Goal: Task Accomplishment & Management: Complete application form

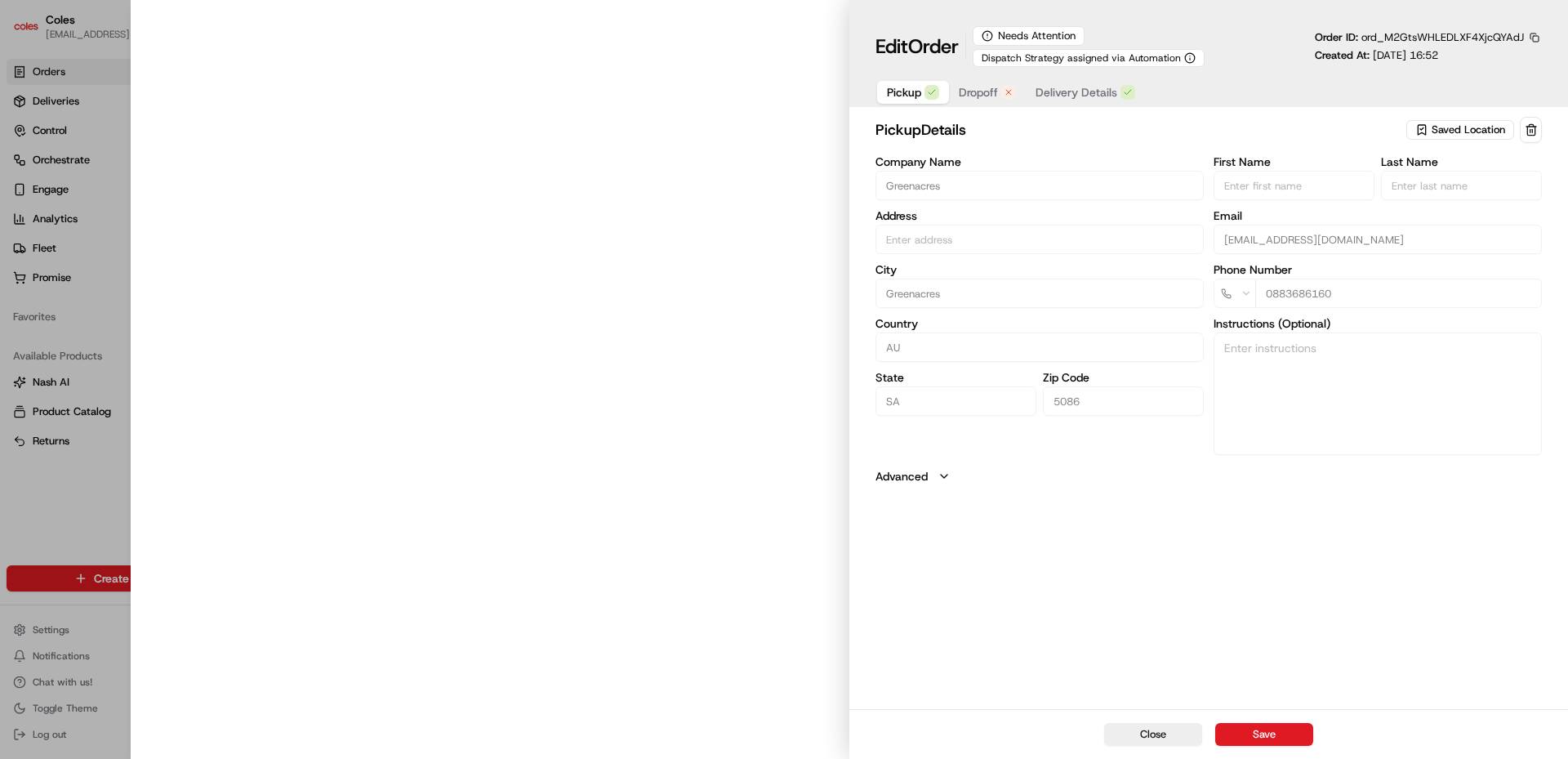
type input "Cnr [PERSON_NAME] amd Floridale Rd Greenacres SA 5086 AU"
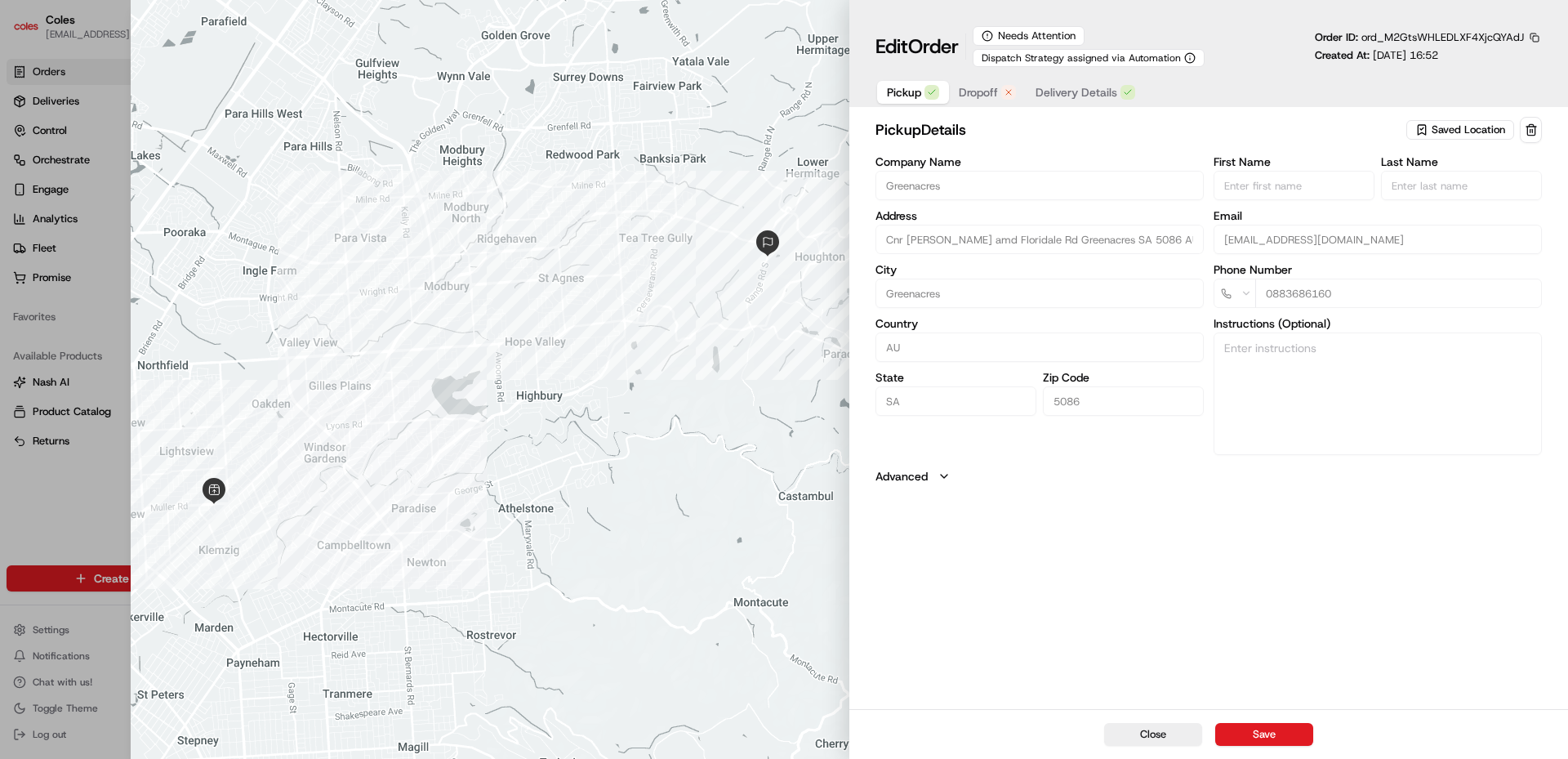
click at [980, 95] on span "Dropoff" at bounding box center [978, 92] width 39 height 17
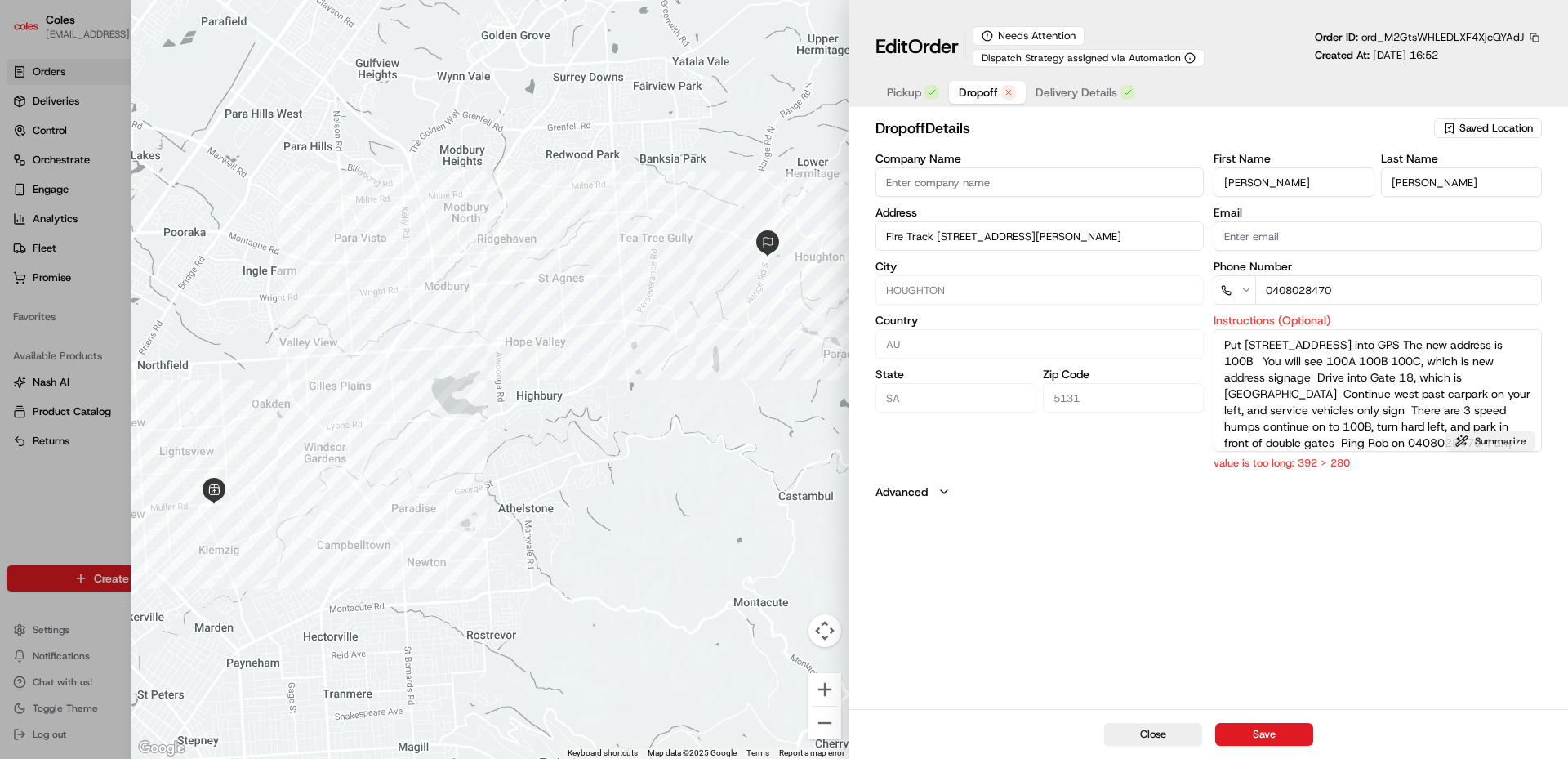
click at [1486, 442] on button "Summarize" at bounding box center [1490, 441] width 90 height 19
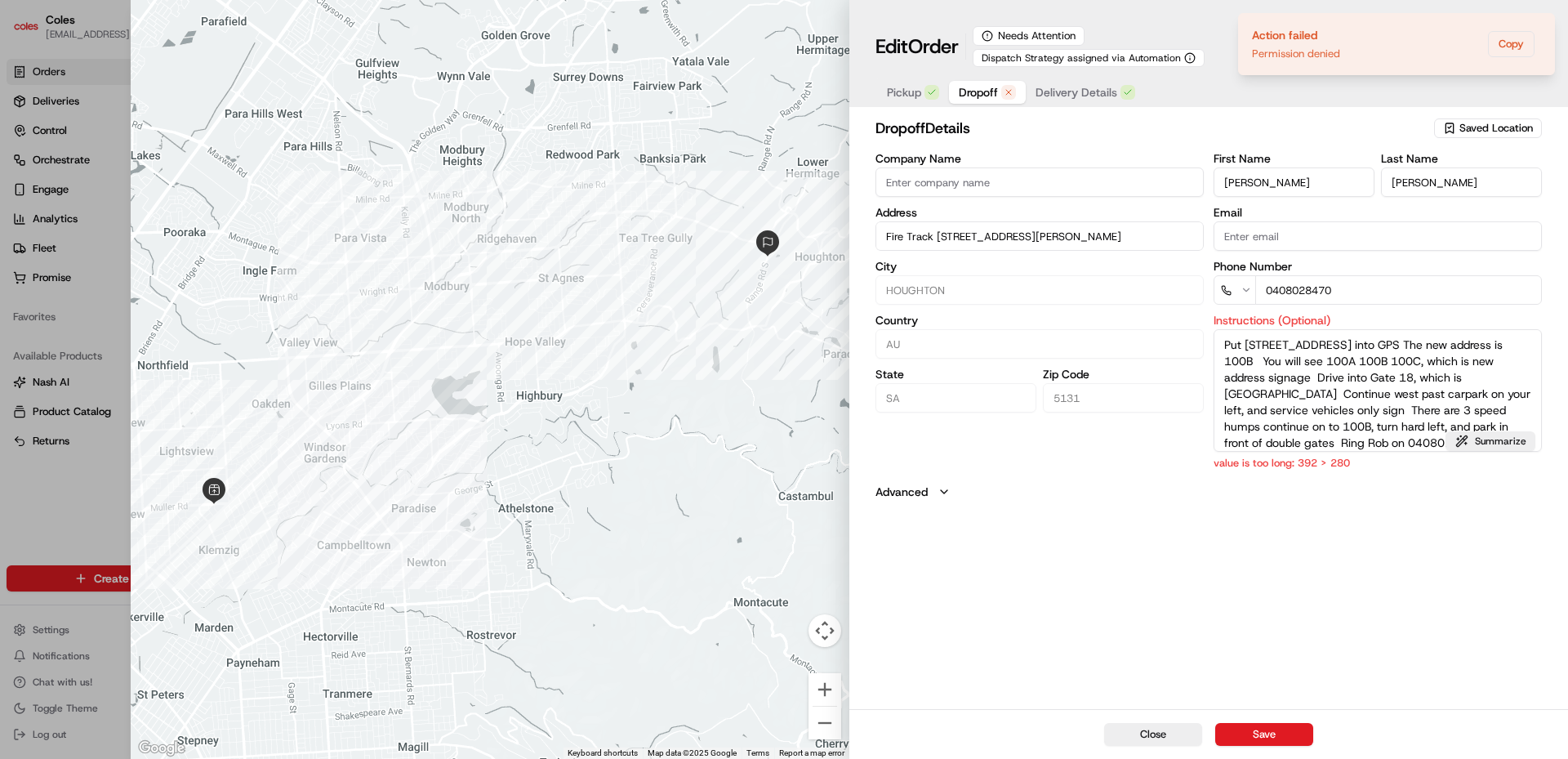
click at [1332, 516] on div "dropoff Details Saved Location Company Name Address Fire Track 18 100b Range Rd…" at bounding box center [1208, 411] width 718 height 596
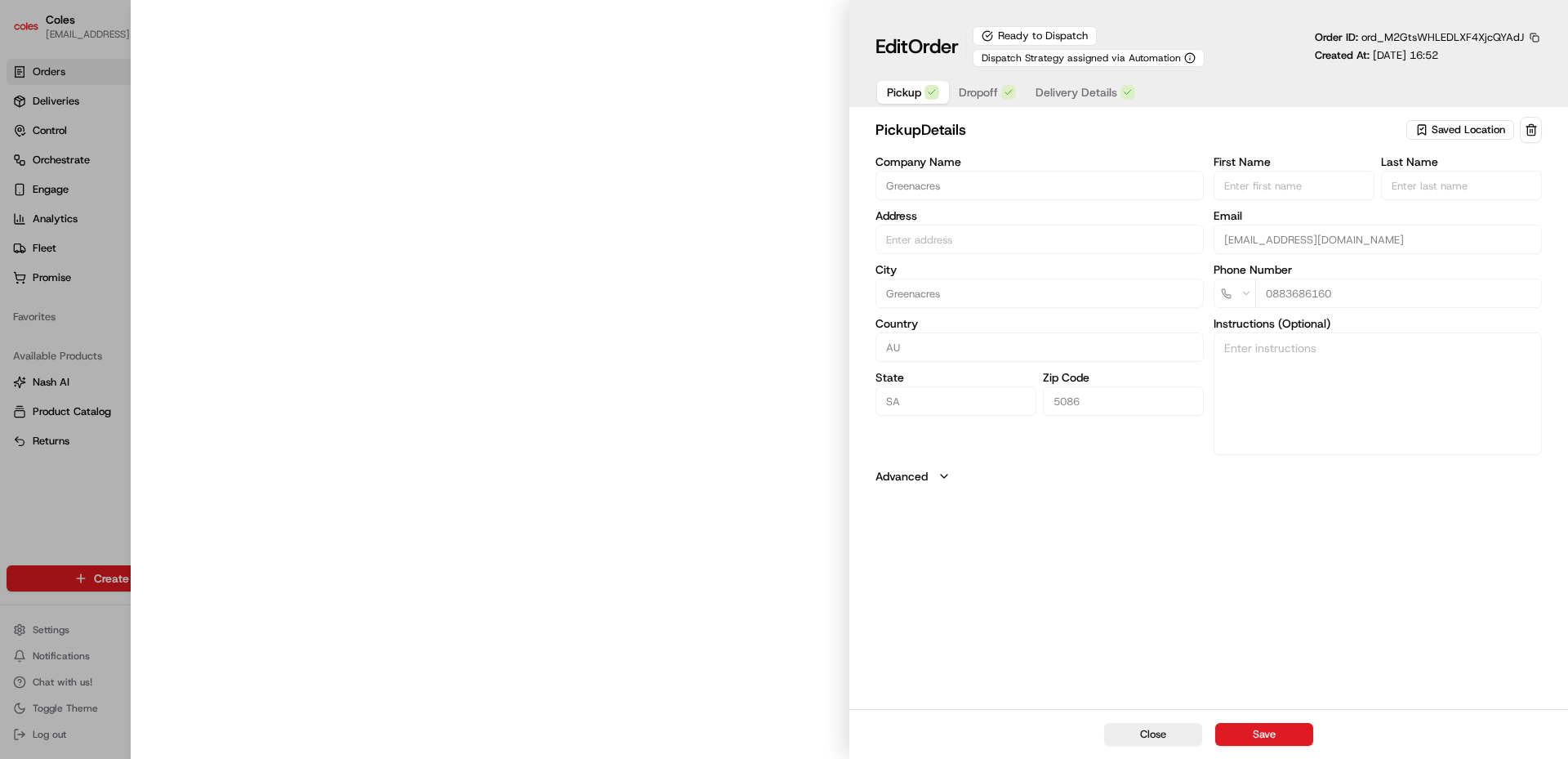
type input "Cnr [PERSON_NAME] amd Floridale Rd Greenacres SA 5086 AU"
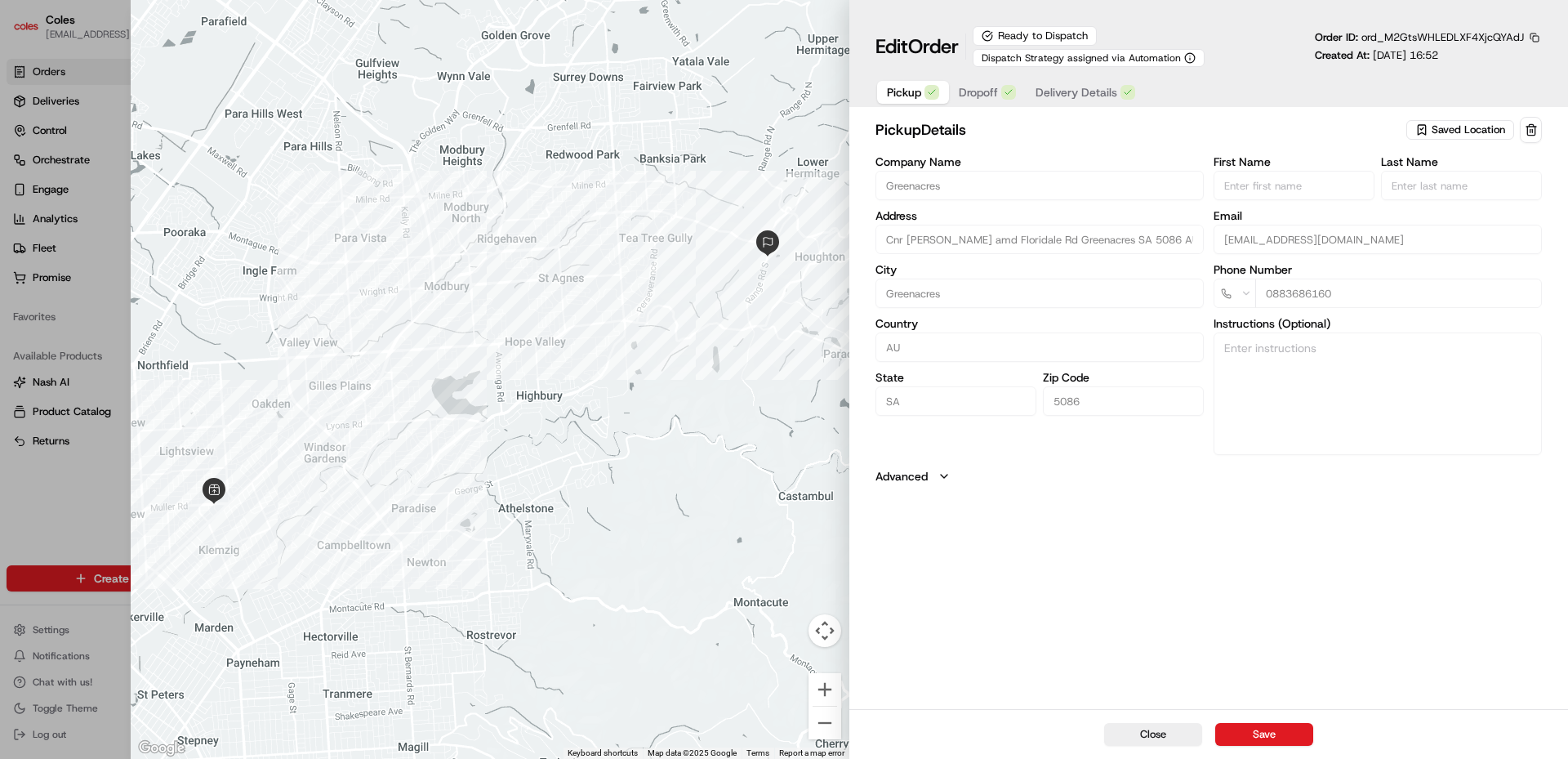
click at [1002, 93] on div "button" at bounding box center [1009, 92] width 15 height 15
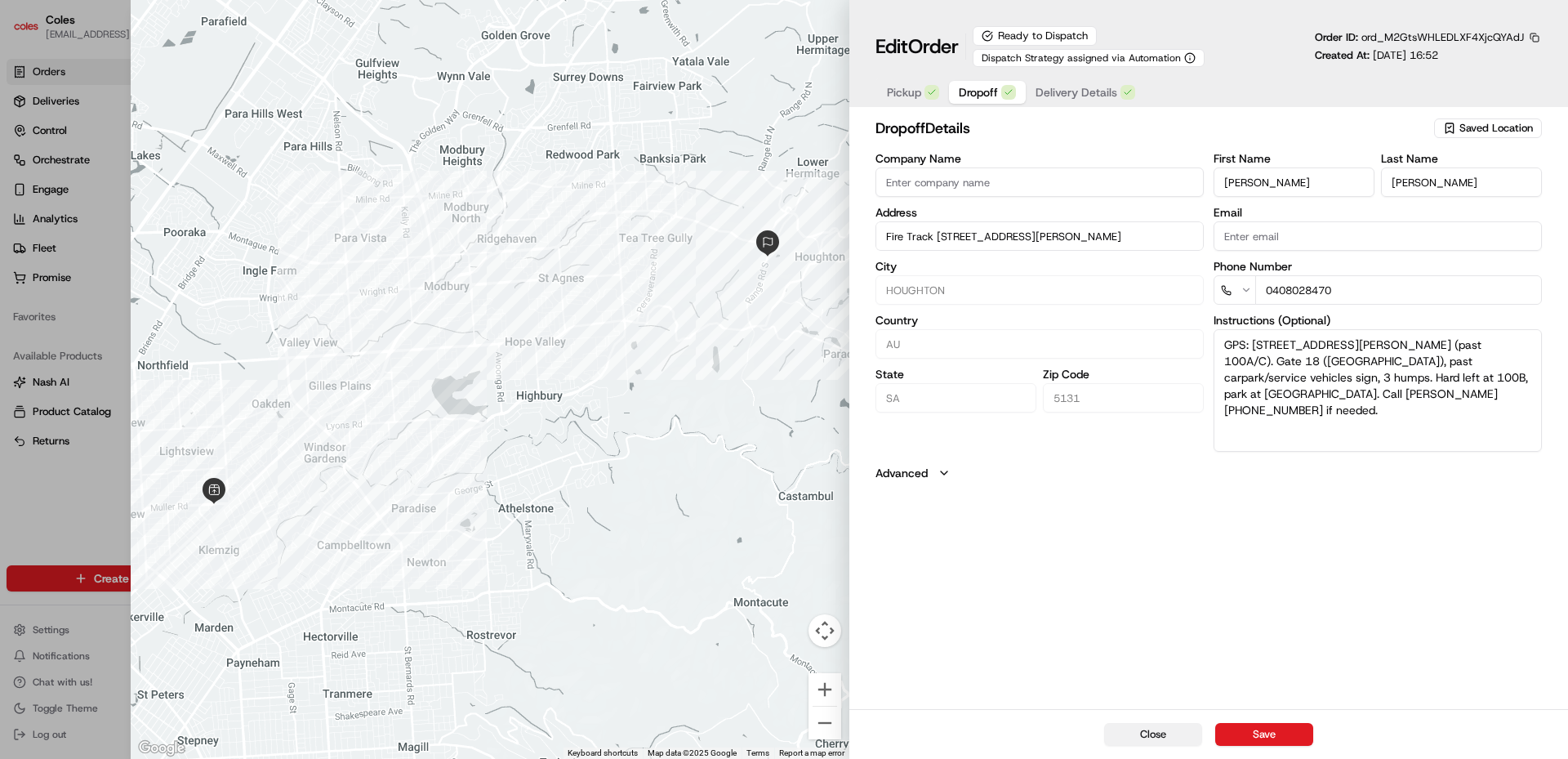
click at [1136, 735] on button "Close" at bounding box center [1152, 734] width 98 height 23
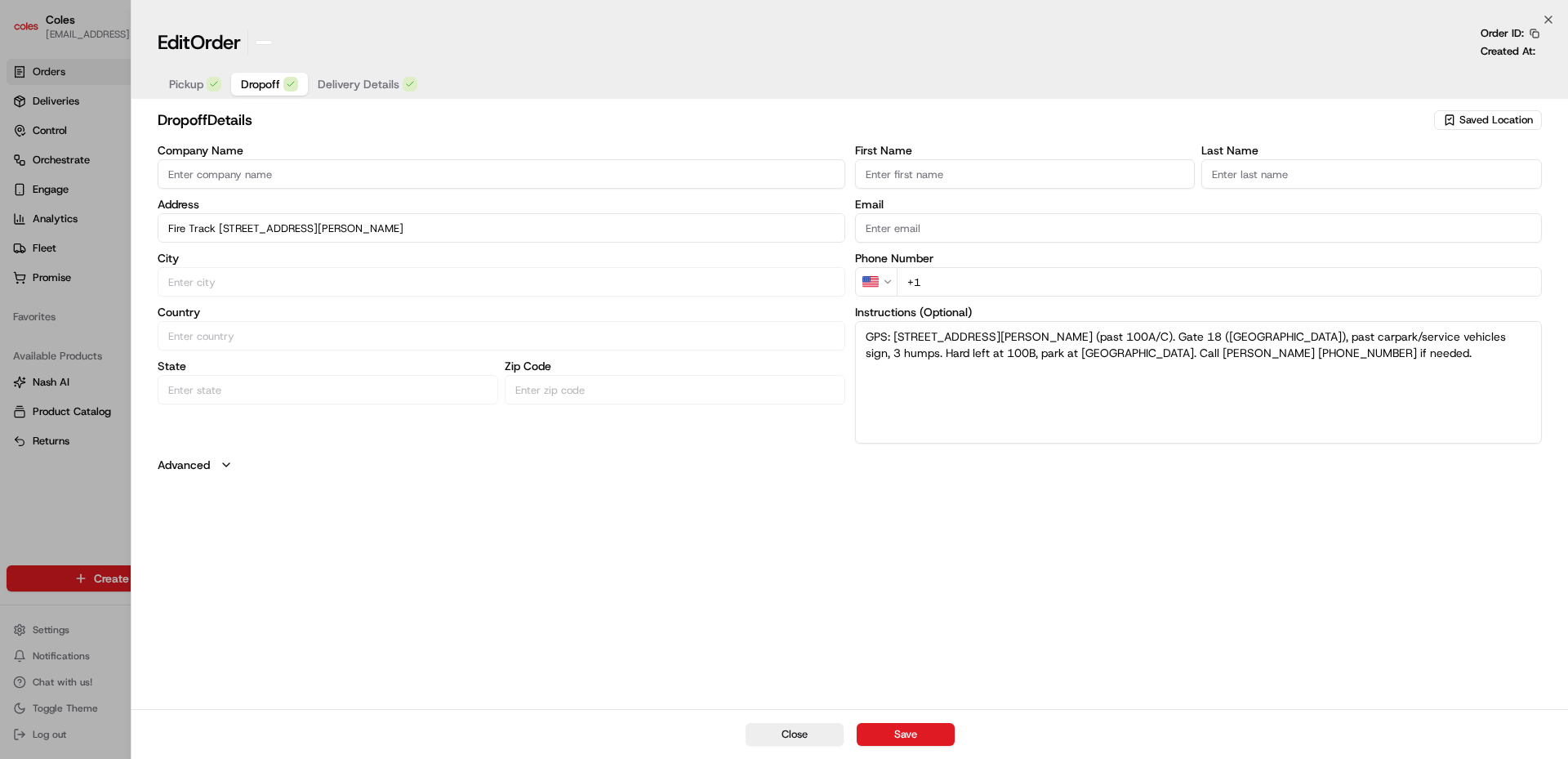
type input "+1"
